Goal: Information Seeking & Learning: Learn about a topic

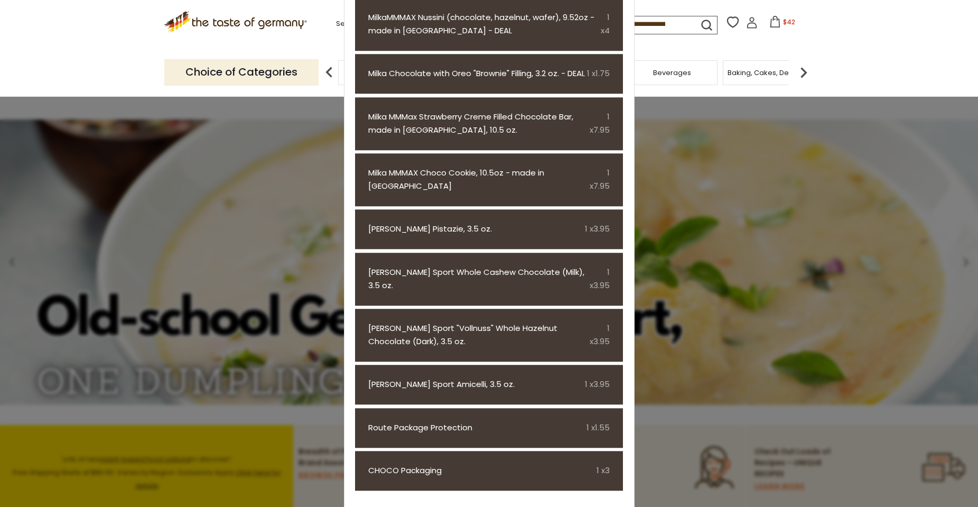
click at [764, 53] on div "Choice of Categories Food By Category Taste of Germany Collections Featured Pro…" at bounding box center [489, 72] width 650 height 47
click at [328, 294] on div at bounding box center [489, 253] width 978 height 507
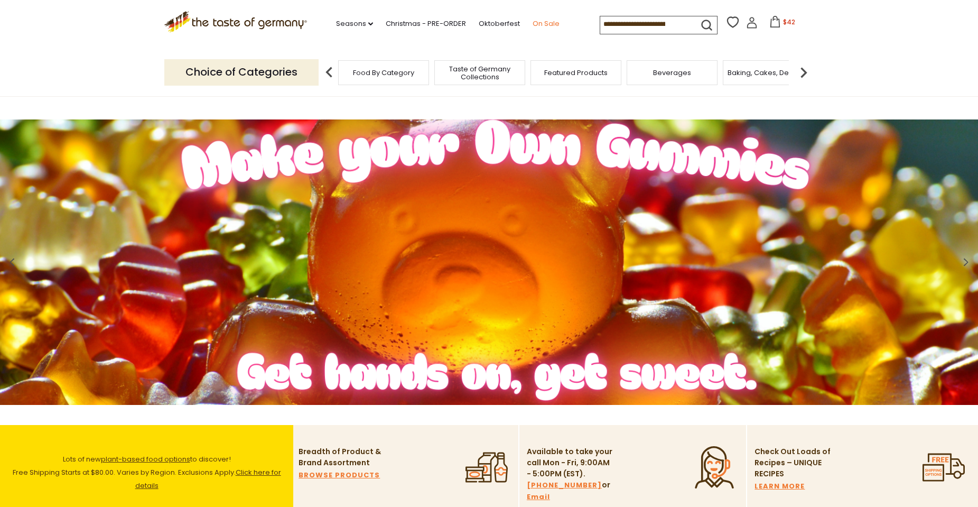
click at [539, 23] on link "On Sale" at bounding box center [546, 24] width 27 height 12
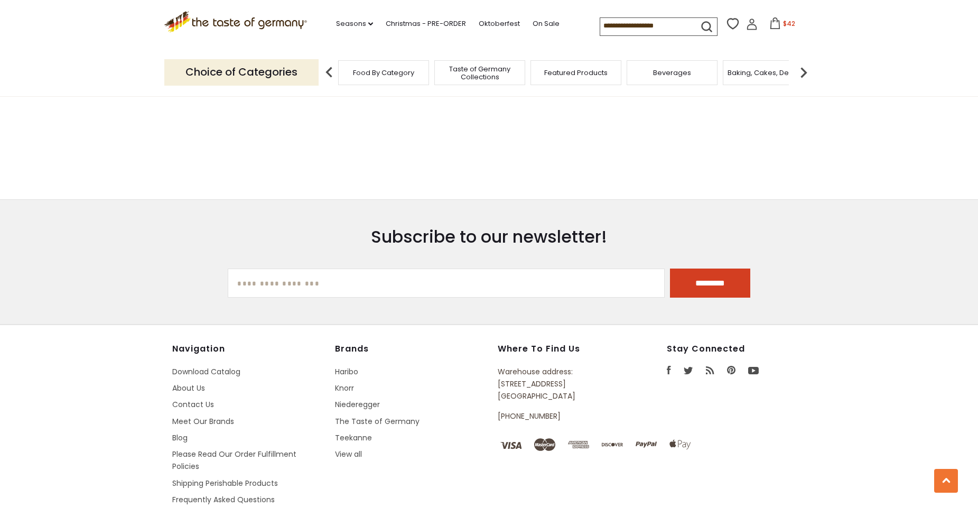
scroll to position [159, 0]
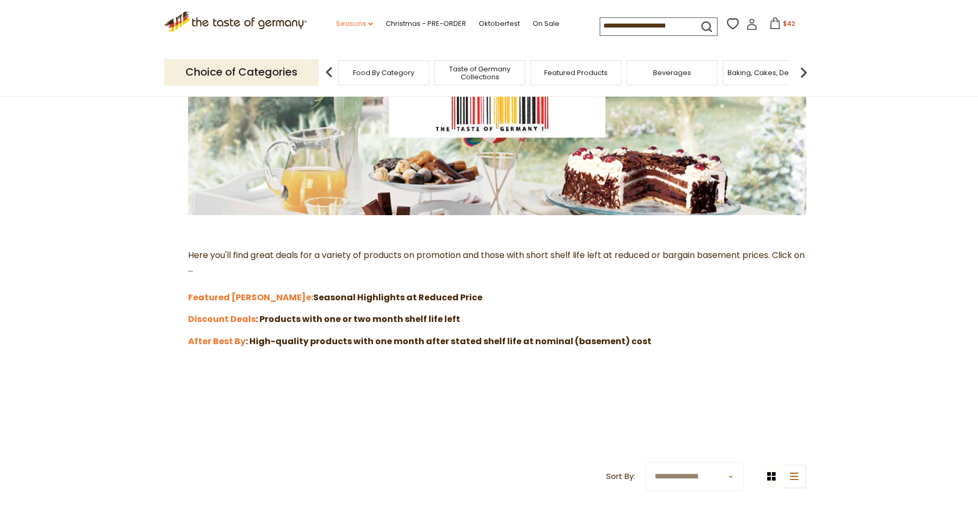
click at [346, 20] on link "Seasons dropdown_arrow" at bounding box center [354, 24] width 37 height 12
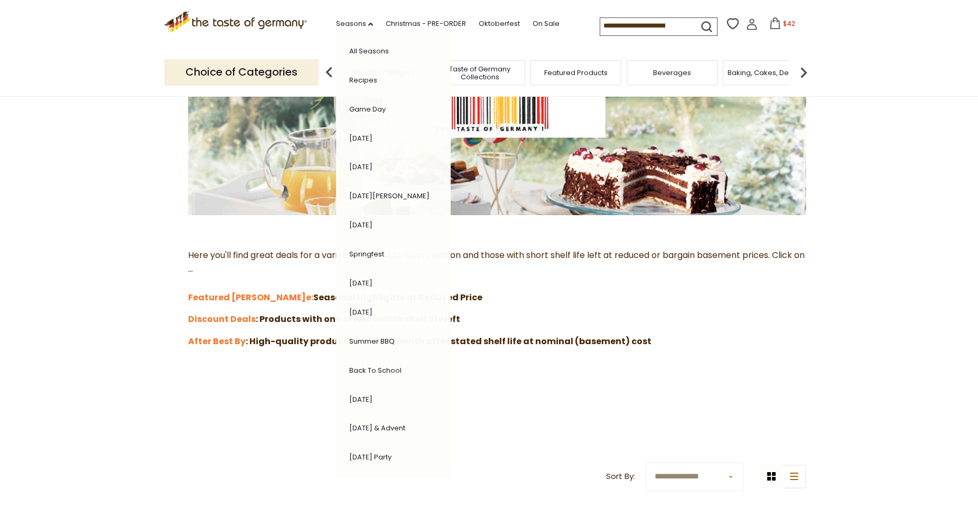
click at [371, 142] on link "[DATE]" at bounding box center [360, 138] width 23 height 10
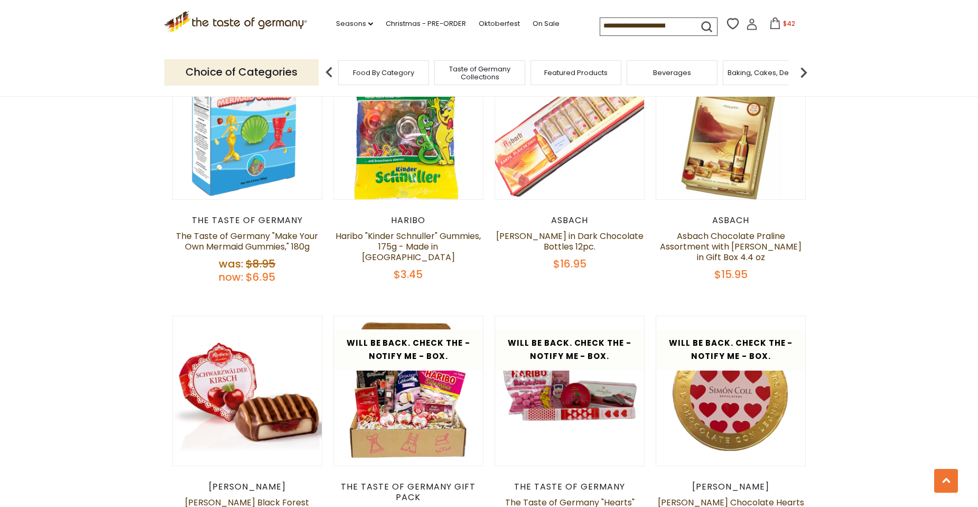
scroll to position [1268, 0]
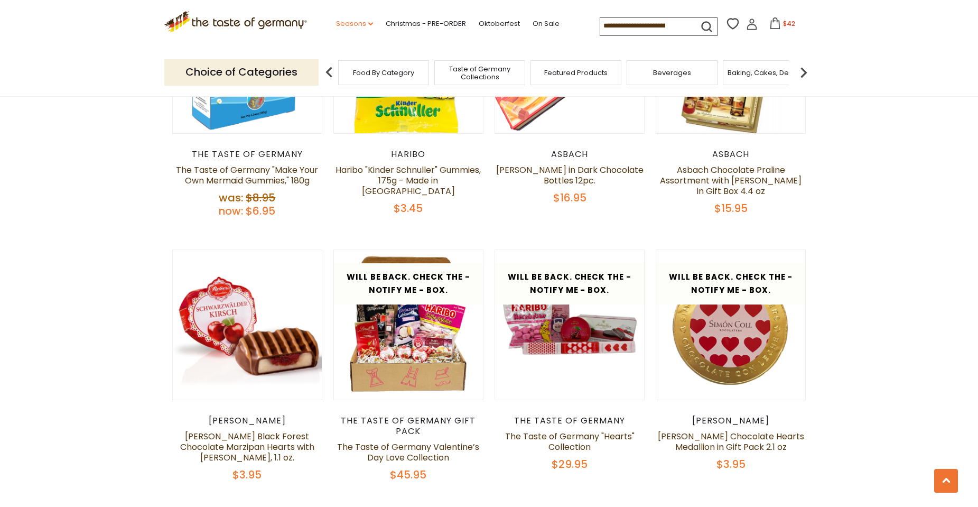
click at [368, 25] on icon "dropdown_arrow" at bounding box center [370, 24] width 5 height 4
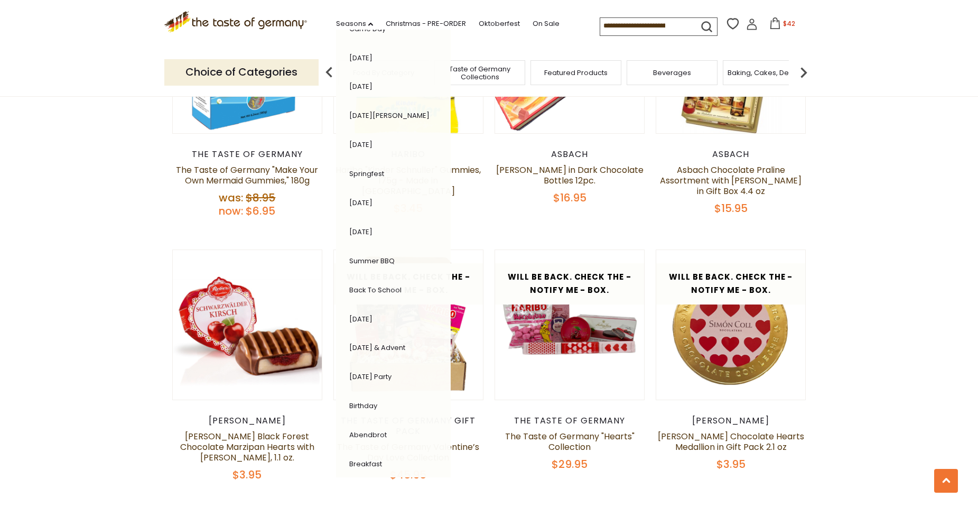
scroll to position [93, 0]
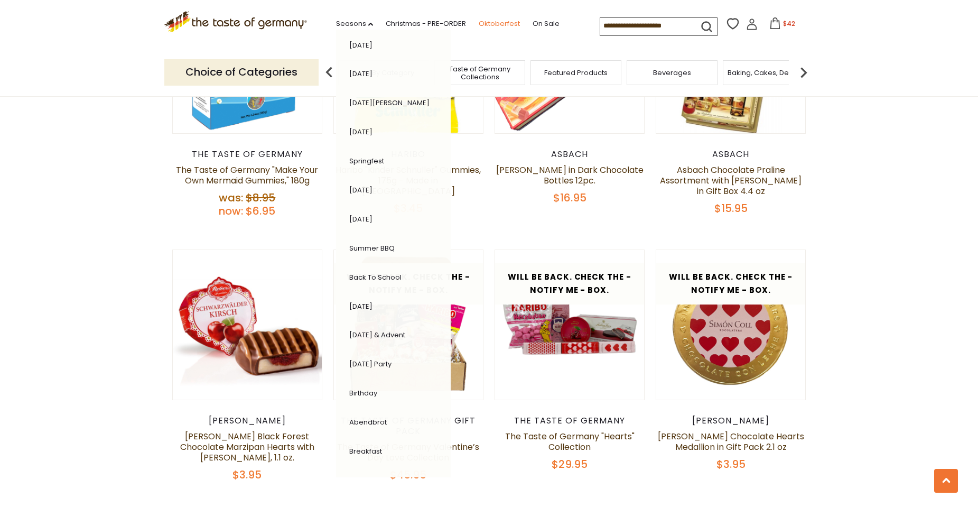
click at [495, 28] on link "Oktoberfest" at bounding box center [499, 24] width 41 height 12
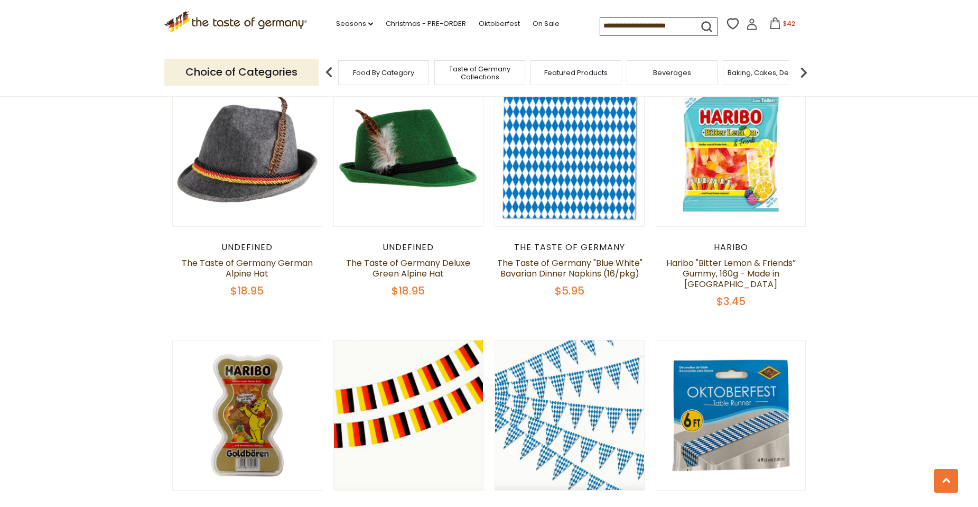
scroll to position [1163, 0]
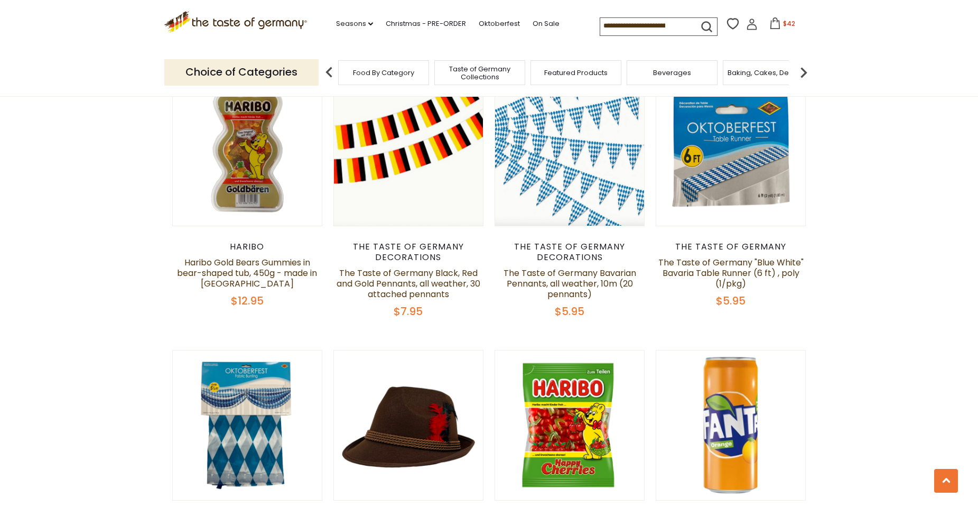
click at [550, 75] on span "Featured Products" at bounding box center [575, 73] width 63 height 8
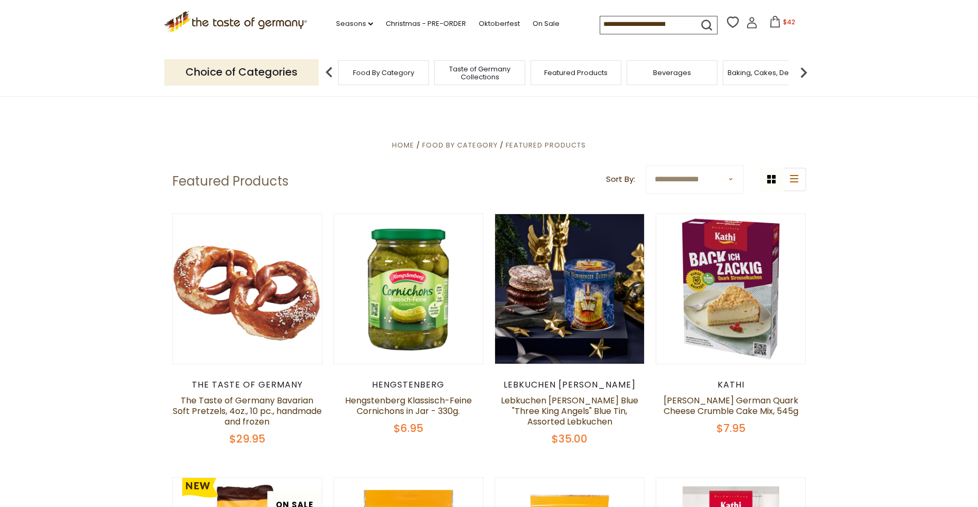
click at [804, 70] on img at bounding box center [803, 72] width 21 height 21
click at [615, 80] on div "Breads" at bounding box center [584, 72] width 91 height 25
click at [579, 76] on span "Breads" at bounding box center [584, 73] width 25 height 8
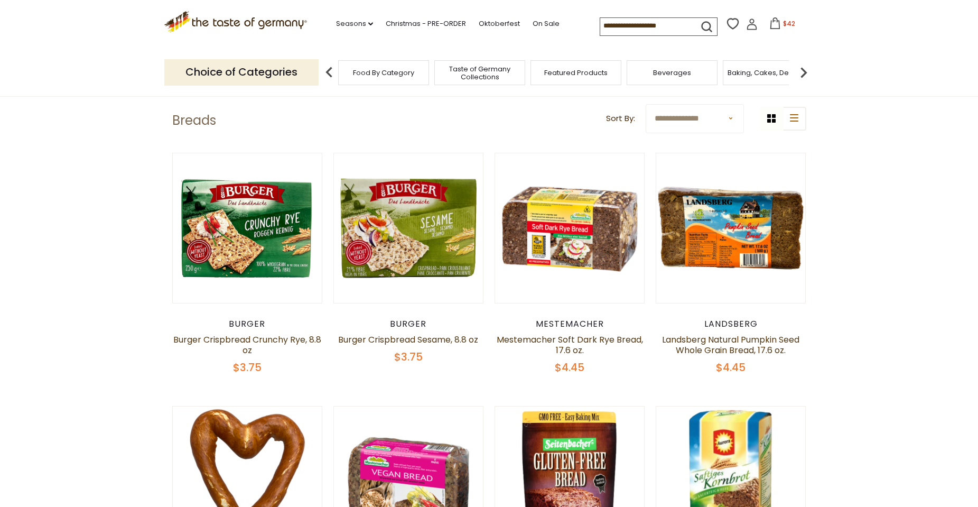
scroll to position [264, 0]
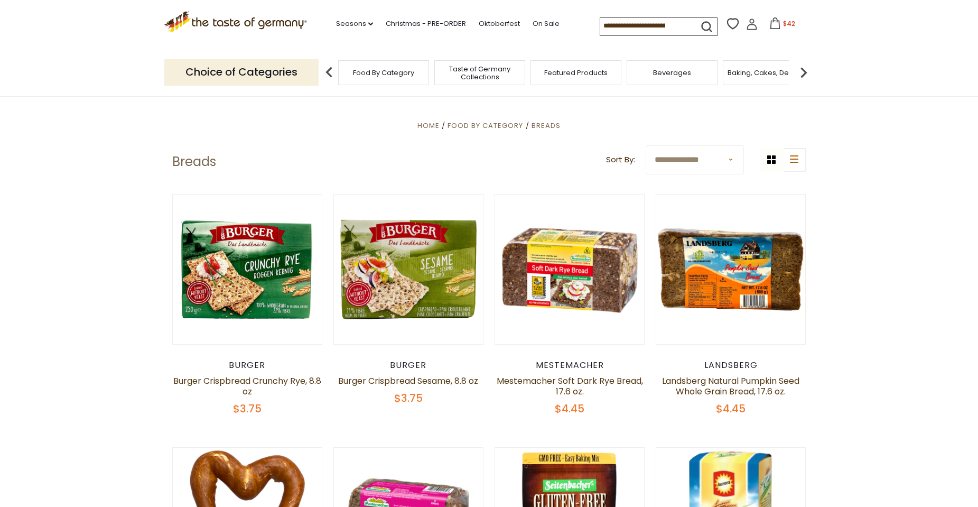
click at [804, 72] on img at bounding box center [803, 72] width 21 height 21
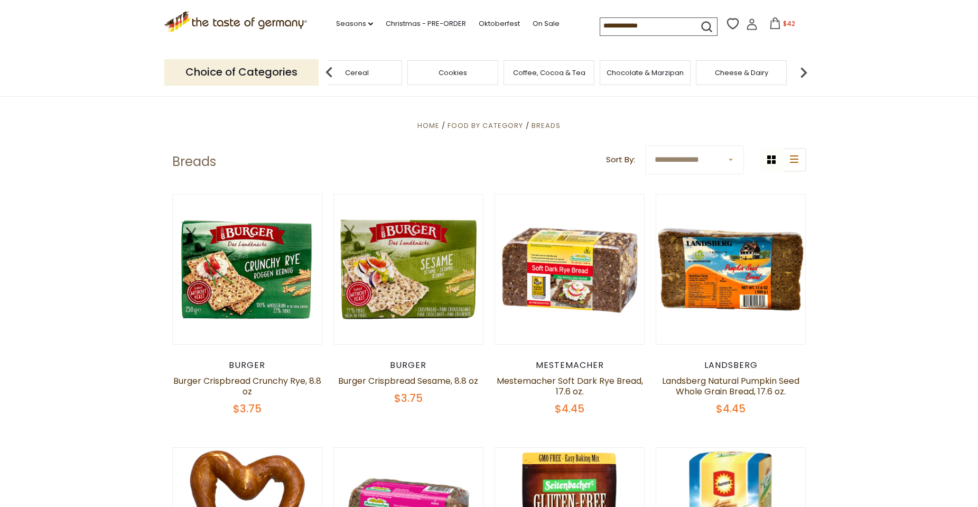
click at [804, 72] on img at bounding box center [803, 72] width 21 height 21
click at [328, 71] on img at bounding box center [329, 72] width 21 height 21
click at [507, 71] on span "Chocolate & Marzipan" at bounding box center [505, 73] width 77 height 8
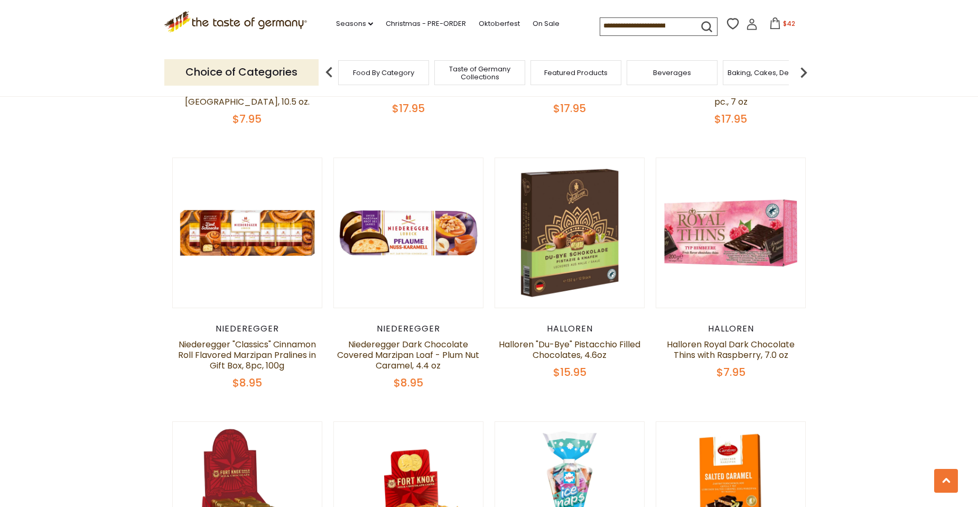
scroll to position [898, 0]
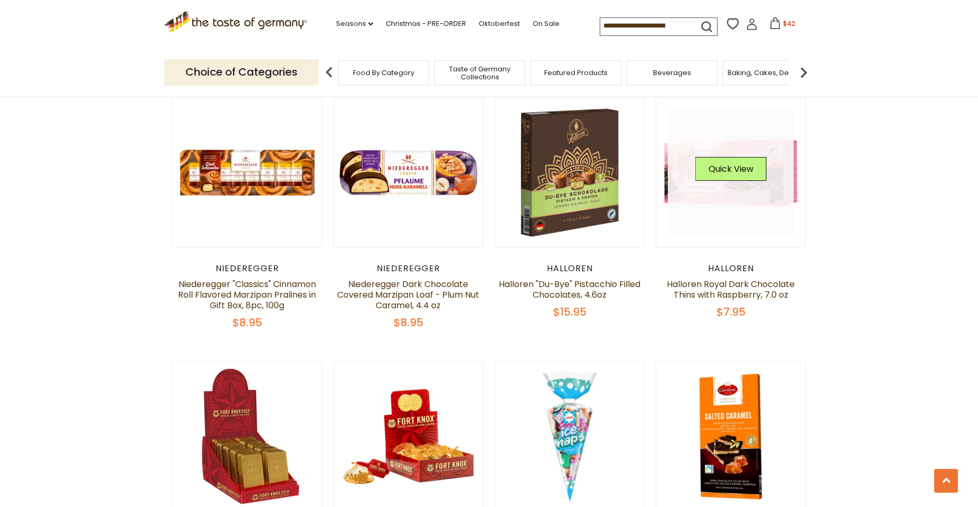
click at [761, 186] on link at bounding box center [731, 173] width 126 height 126
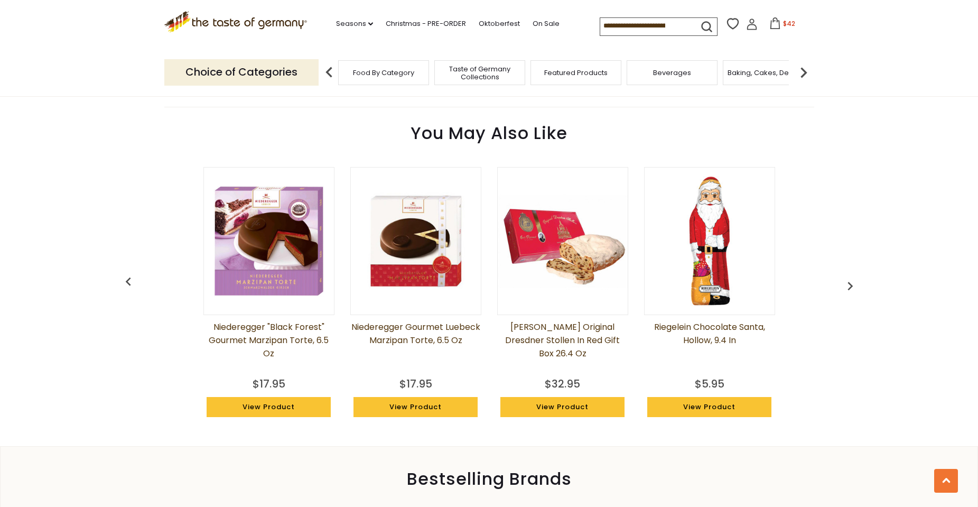
scroll to position [740, 0]
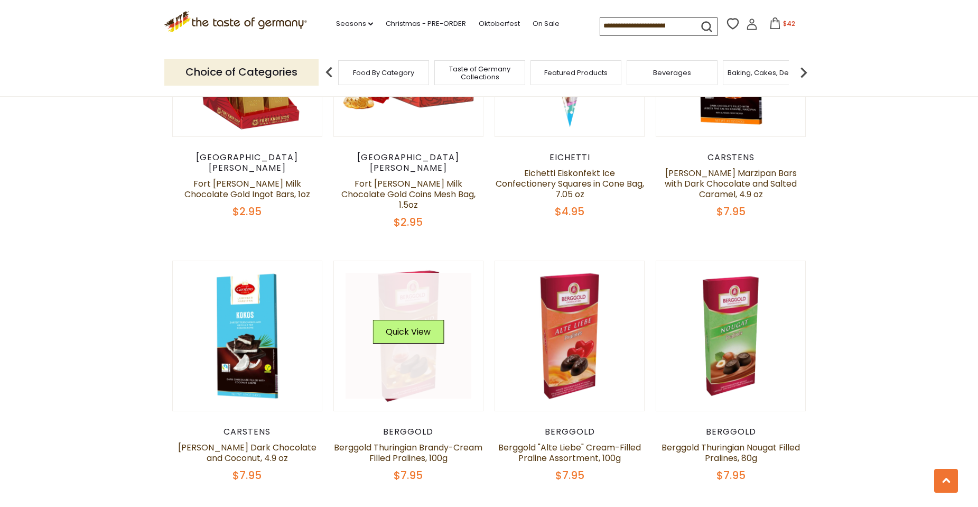
scroll to position [1374, 0]
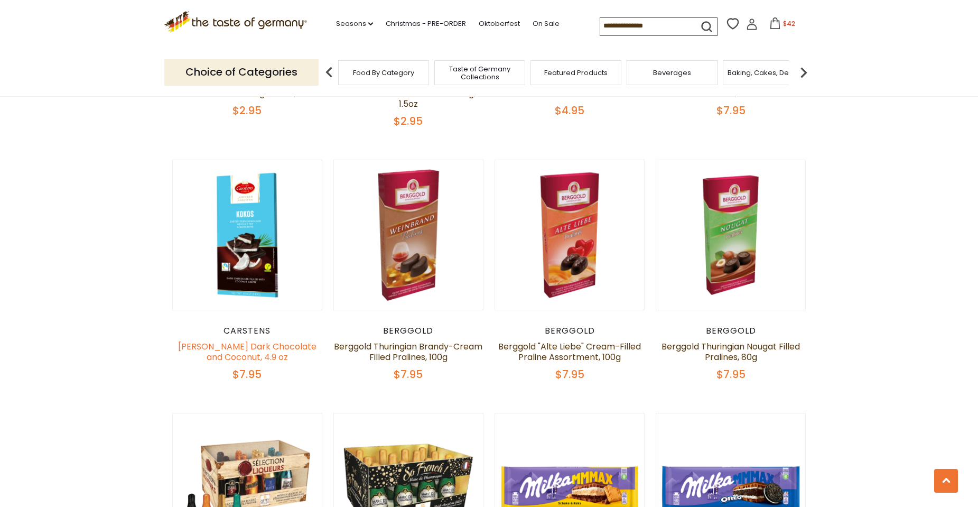
click at [231, 340] on link "[PERSON_NAME] Dark Chocolate and Coconut, 4.9 oz" at bounding box center [247, 351] width 138 height 23
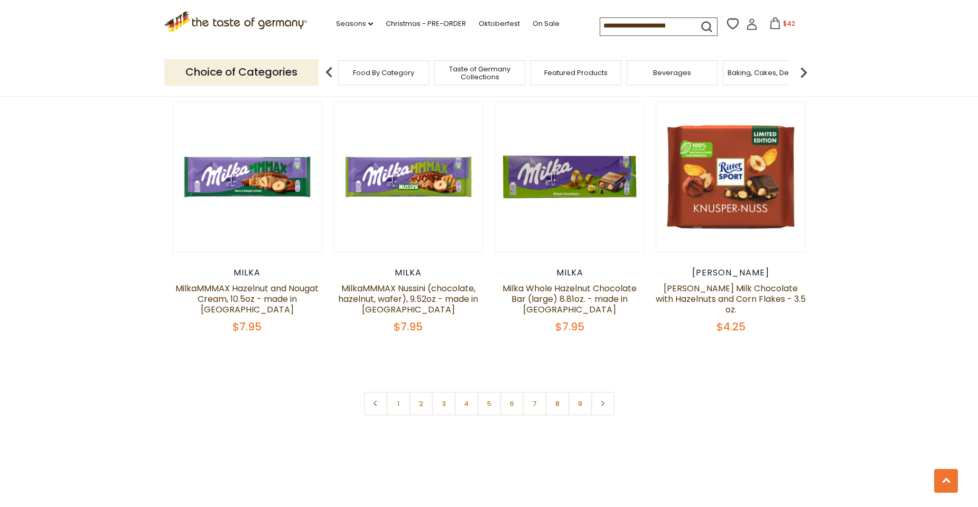
scroll to position [2537, 0]
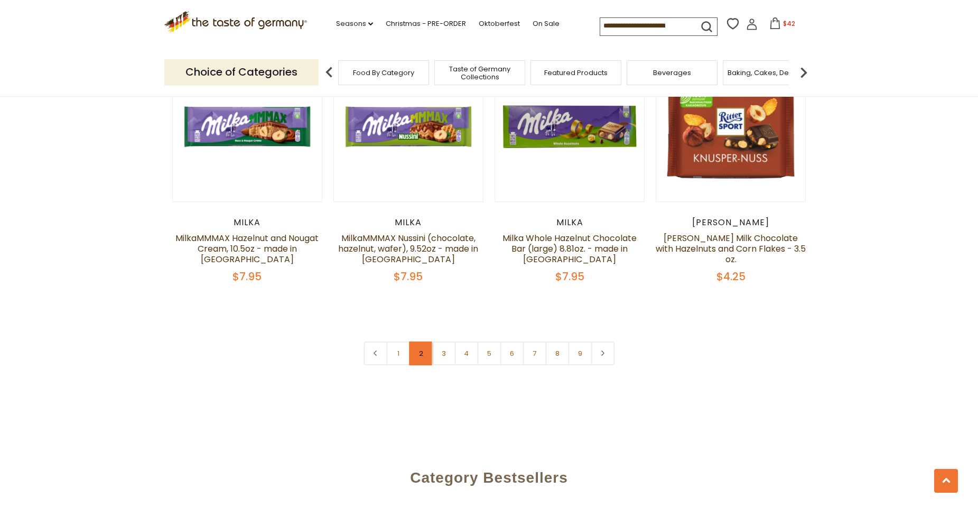
click at [419, 341] on link "2" at bounding box center [421, 353] width 24 height 24
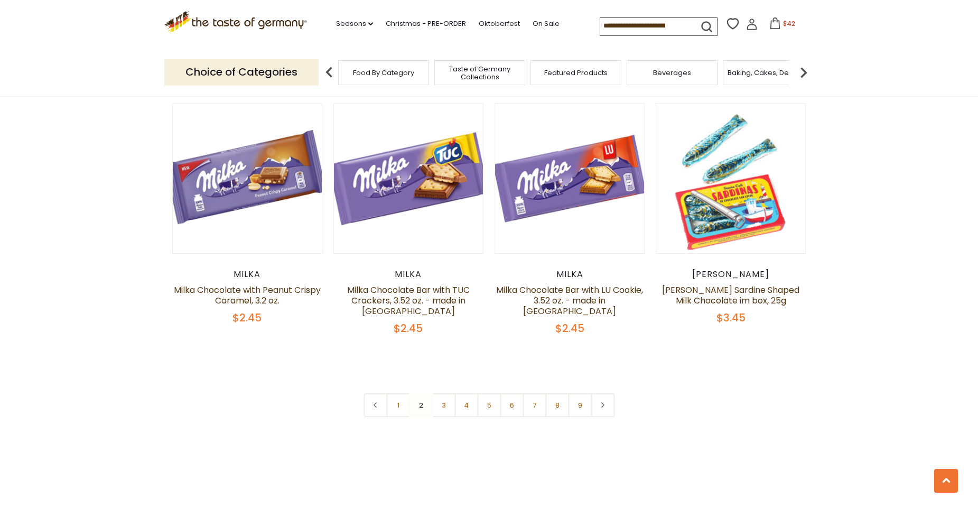
scroll to position [2471, 0]
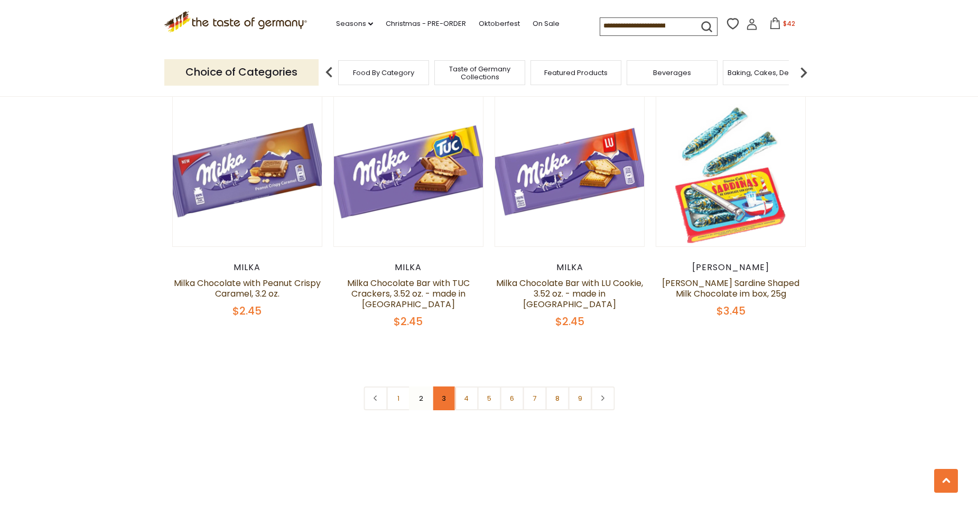
click at [441, 386] on link "3" at bounding box center [444, 398] width 24 height 24
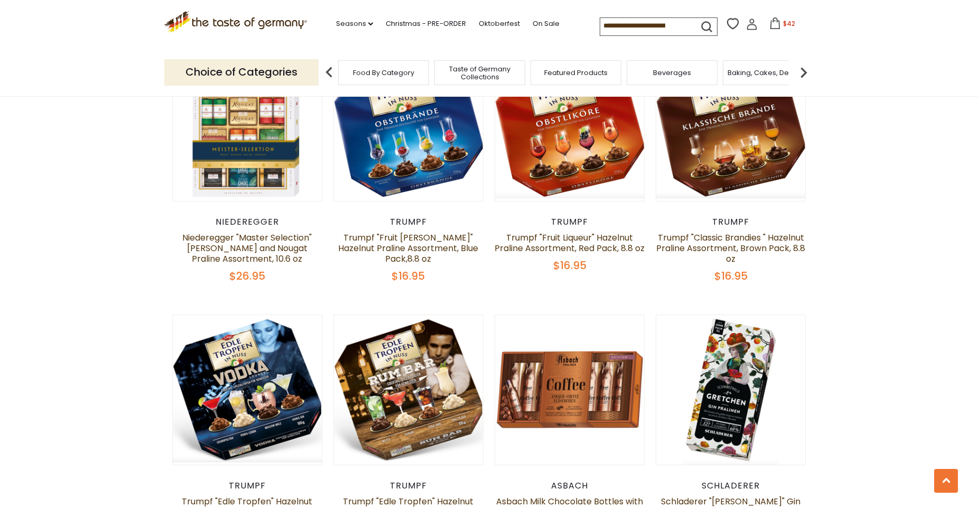
scroll to position [2365, 0]
